Goal: Transaction & Acquisition: Register for event/course

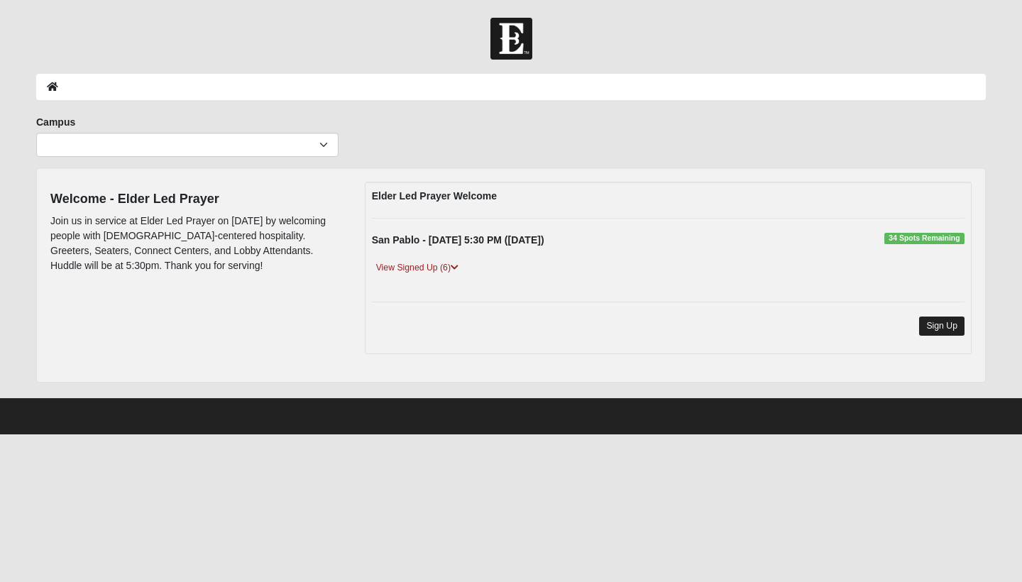
click at [944, 321] on link "Sign Up" at bounding box center [941, 325] width 45 height 19
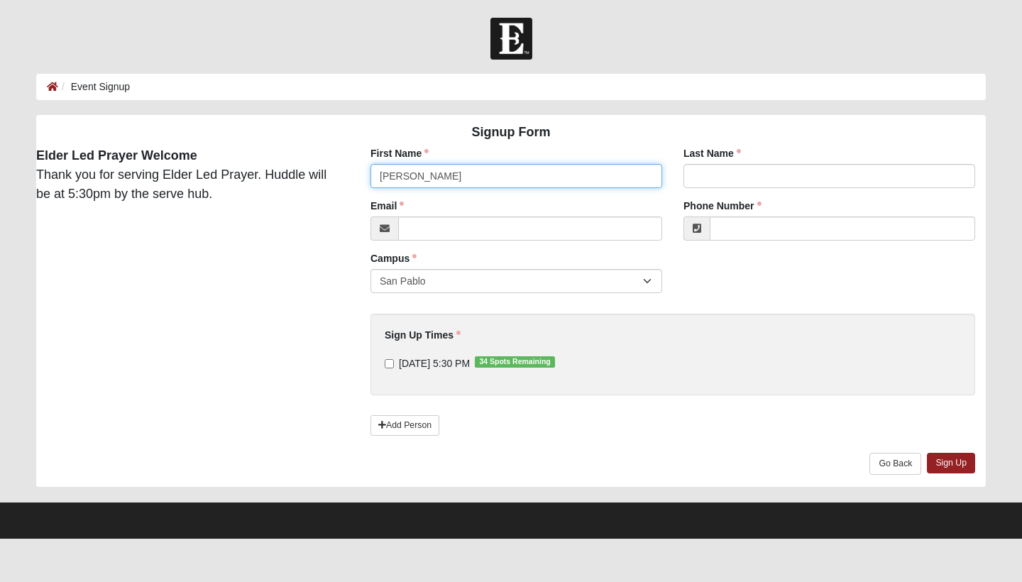
type input "[PERSON_NAME]"
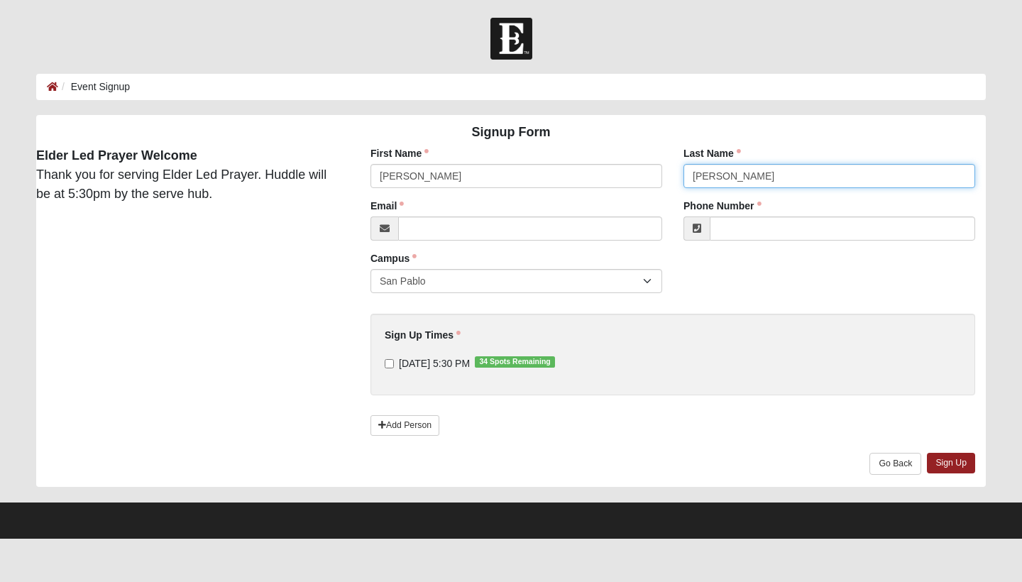
type input "[PERSON_NAME]"
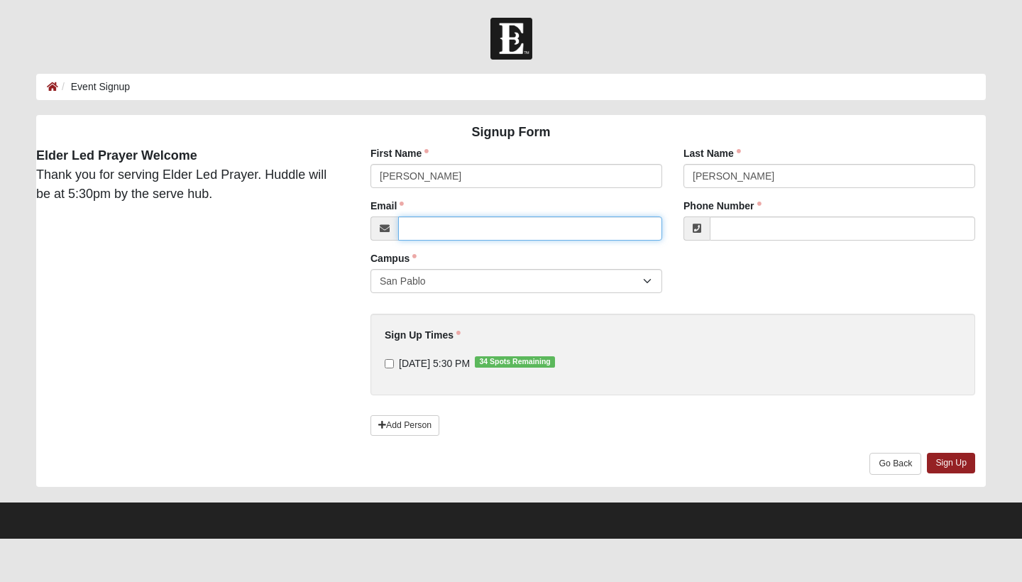
type input "[PERSON_NAME][EMAIL_ADDRESS][DOMAIN_NAME]"
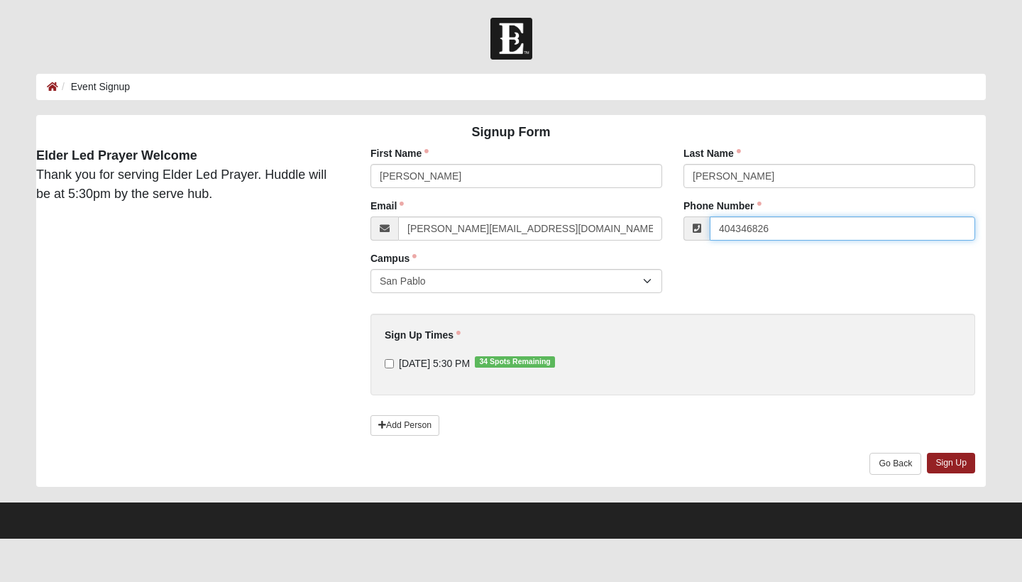
type input "404346826"
click at [387, 362] on input "[DATE] 5:30 PM 34 Spots Remaining" at bounding box center [389, 363] width 9 height 9
checkbox input "true"
click at [949, 460] on link "Sign Up" at bounding box center [951, 463] width 48 height 21
